Goal: Entertainment & Leisure: Browse casually

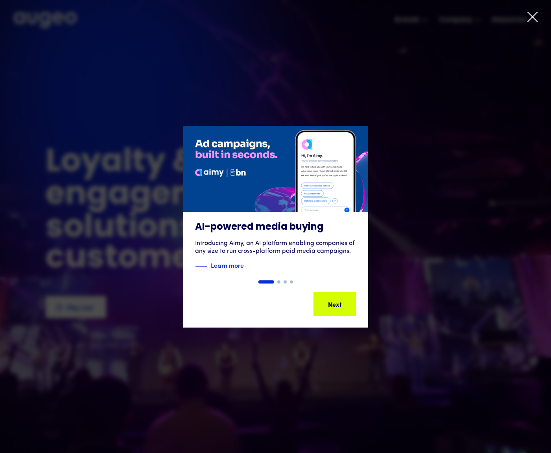
click at [533, 14] on icon at bounding box center [532, 17] width 12 height 12
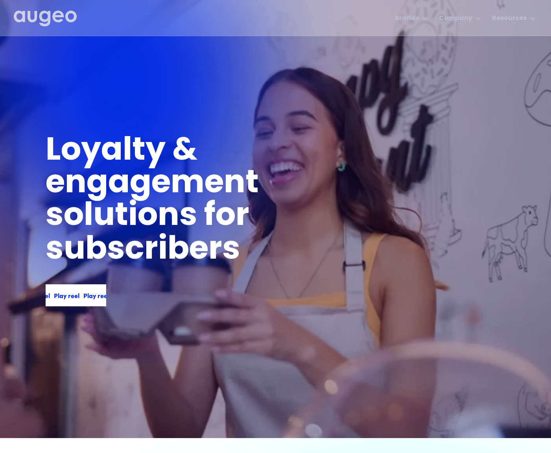
click at [62, 296] on div "Play reel" at bounding box center [49, 295] width 26 height 9
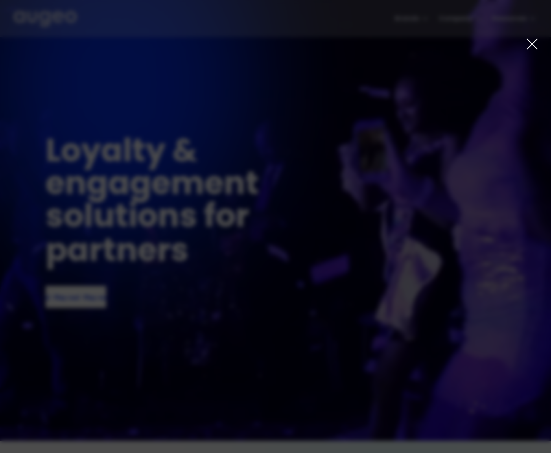
scroll to position [6, 0]
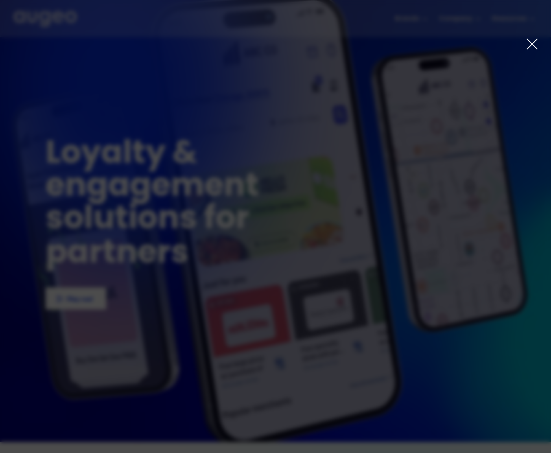
click at [528, 42] on icon at bounding box center [532, 44] width 13 height 13
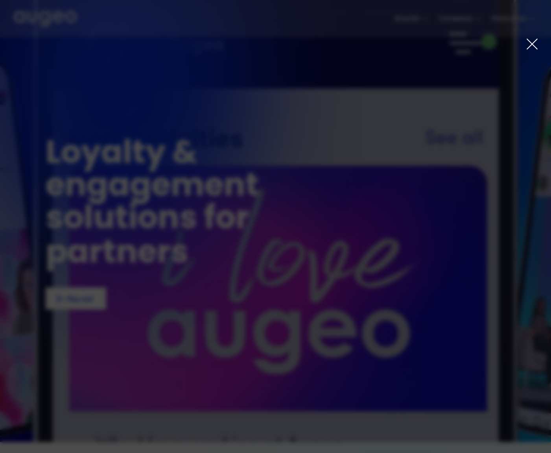
click at [533, 44] on icon at bounding box center [532, 44] width 10 height 10
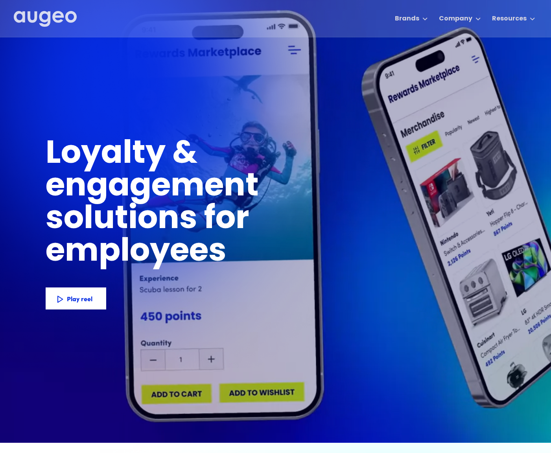
click at [534, 39] on icon at bounding box center [532, 44] width 13 height 13
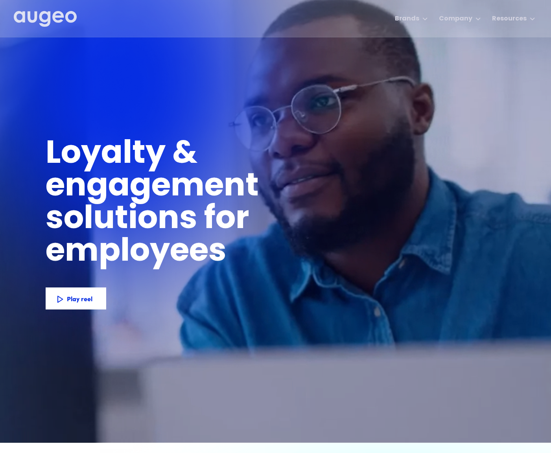
click at [534, 39] on icon at bounding box center [532, 44] width 13 height 13
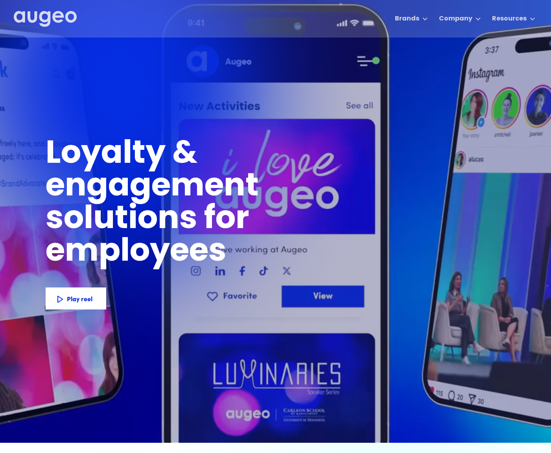
click at [533, 45] on icon at bounding box center [532, 44] width 10 height 10
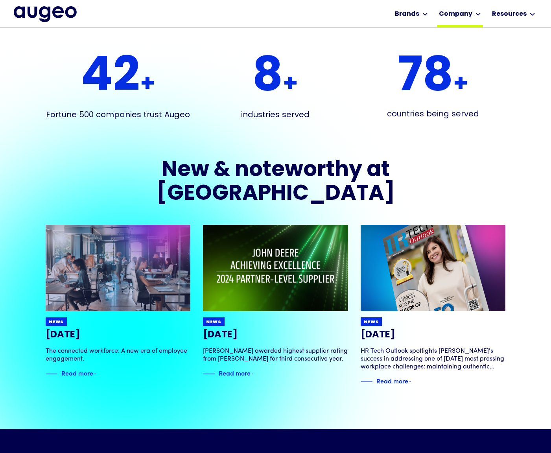
scroll to position [1544, 0]
